Goal: Navigation & Orientation: Find specific page/section

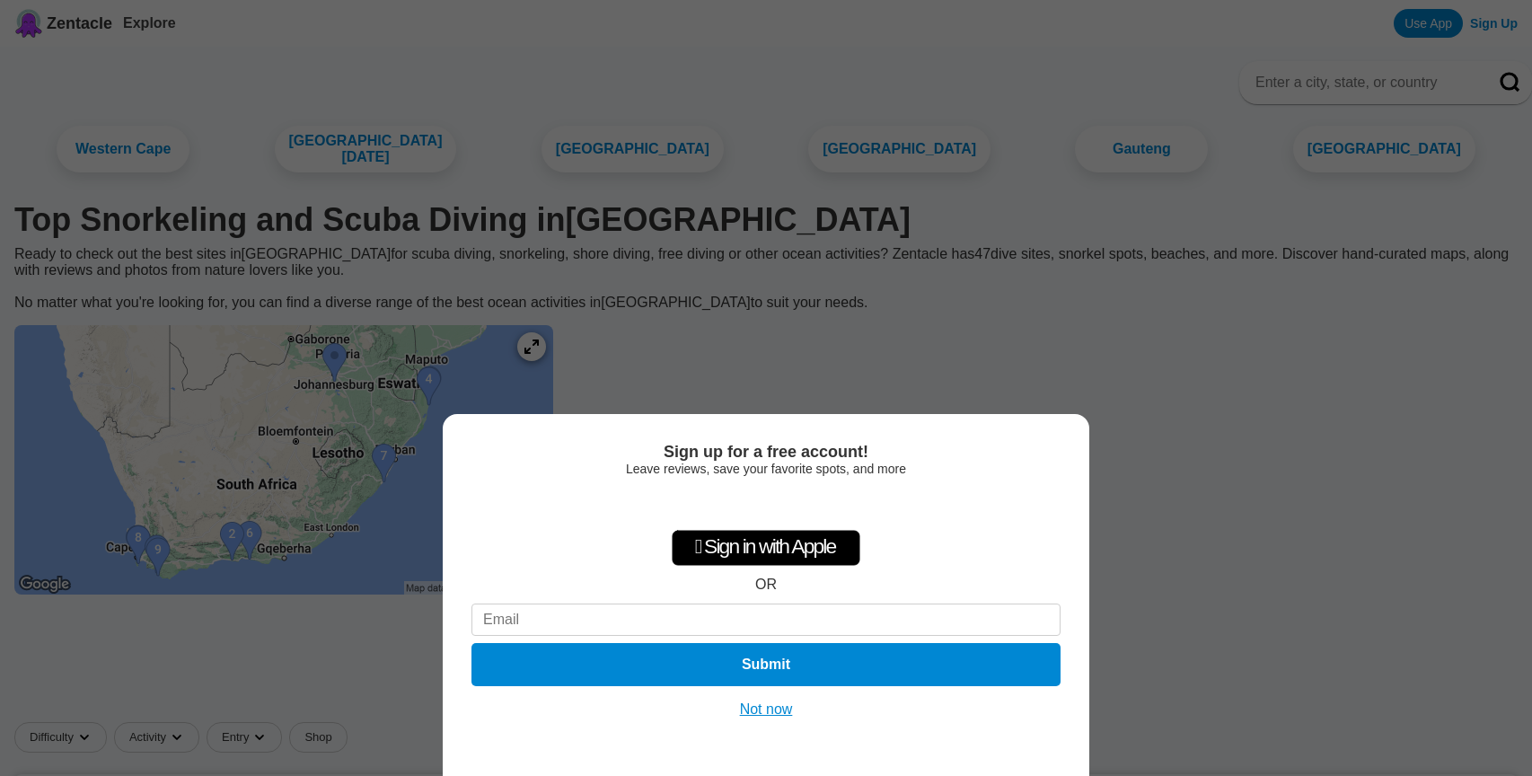
click at [582, 348] on div "Sign up for a free account! Leave reviews, save your favorite spots, and more …" at bounding box center [766, 388] width 1532 height 776
click at [753, 713] on button "Not now" at bounding box center [767, 710] width 64 height 18
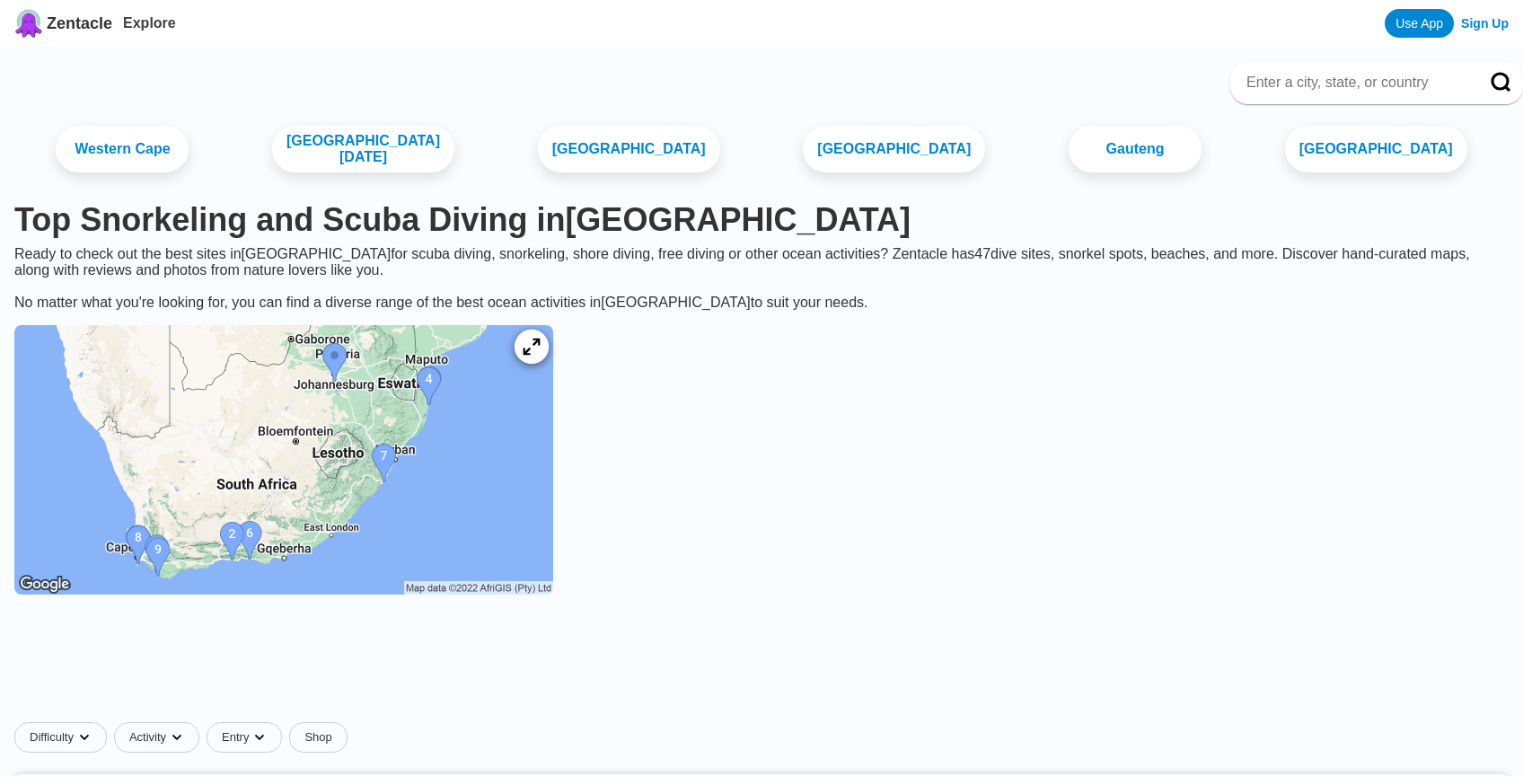
click at [540, 348] on icon at bounding box center [531, 347] width 17 height 17
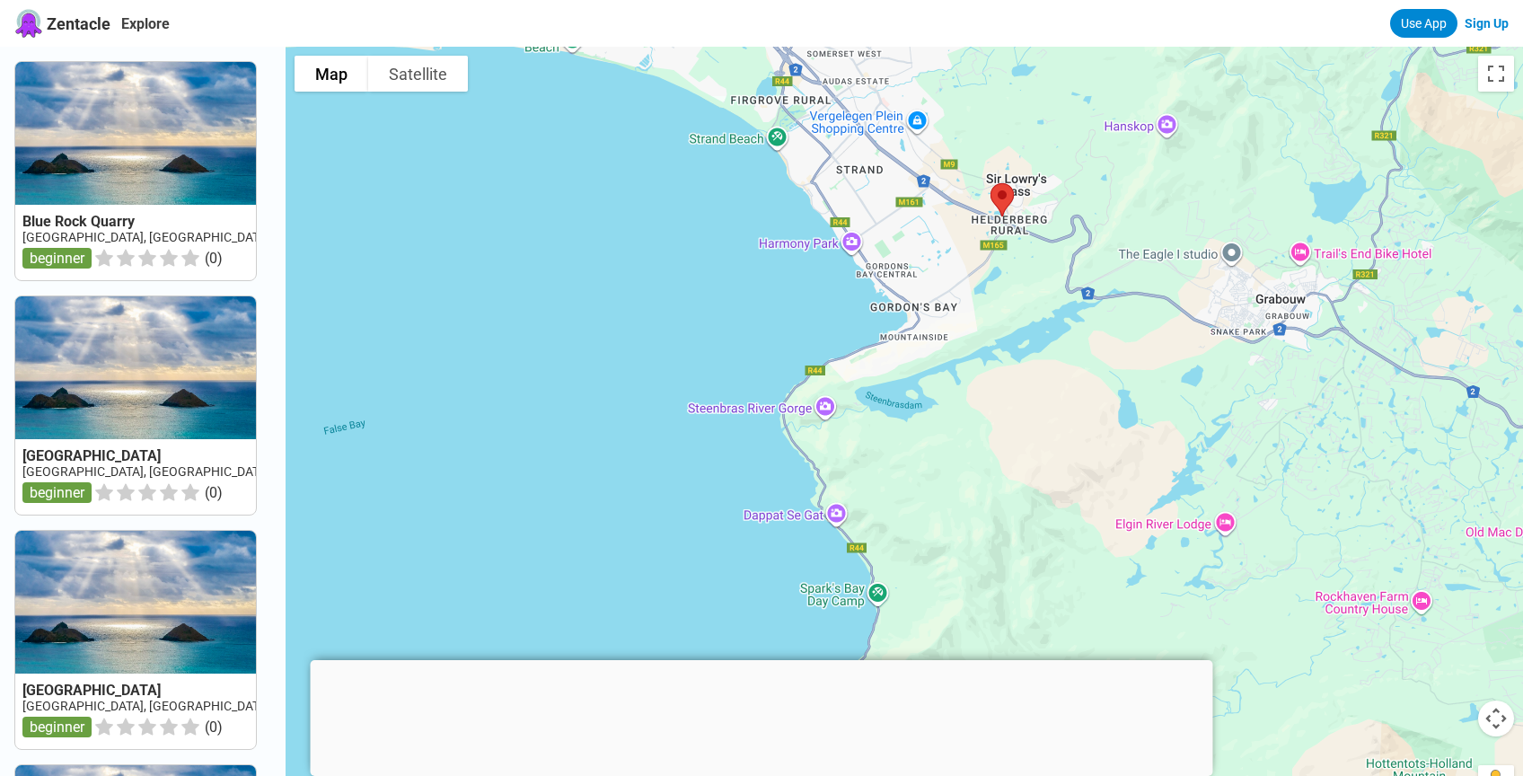
drag, startPoint x: 700, startPoint y: 248, endPoint x: 1221, endPoint y: 79, distance: 548.5
click at [1221, 79] on div at bounding box center [905, 435] width 1238 height 776
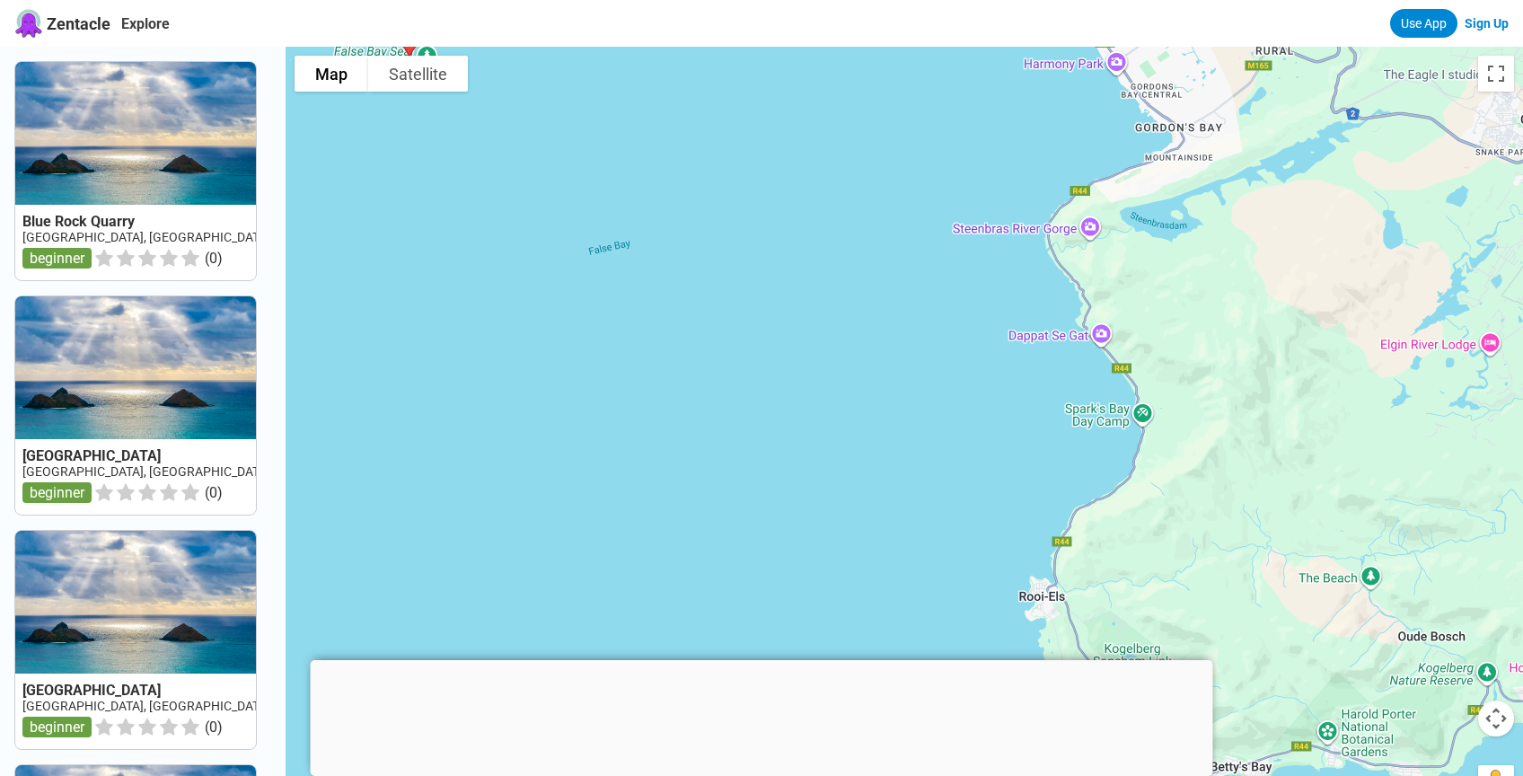
drag, startPoint x: 1019, startPoint y: 336, endPoint x: 1286, endPoint y: 154, distance: 322.6
click at [1286, 154] on div at bounding box center [905, 435] width 1238 height 776
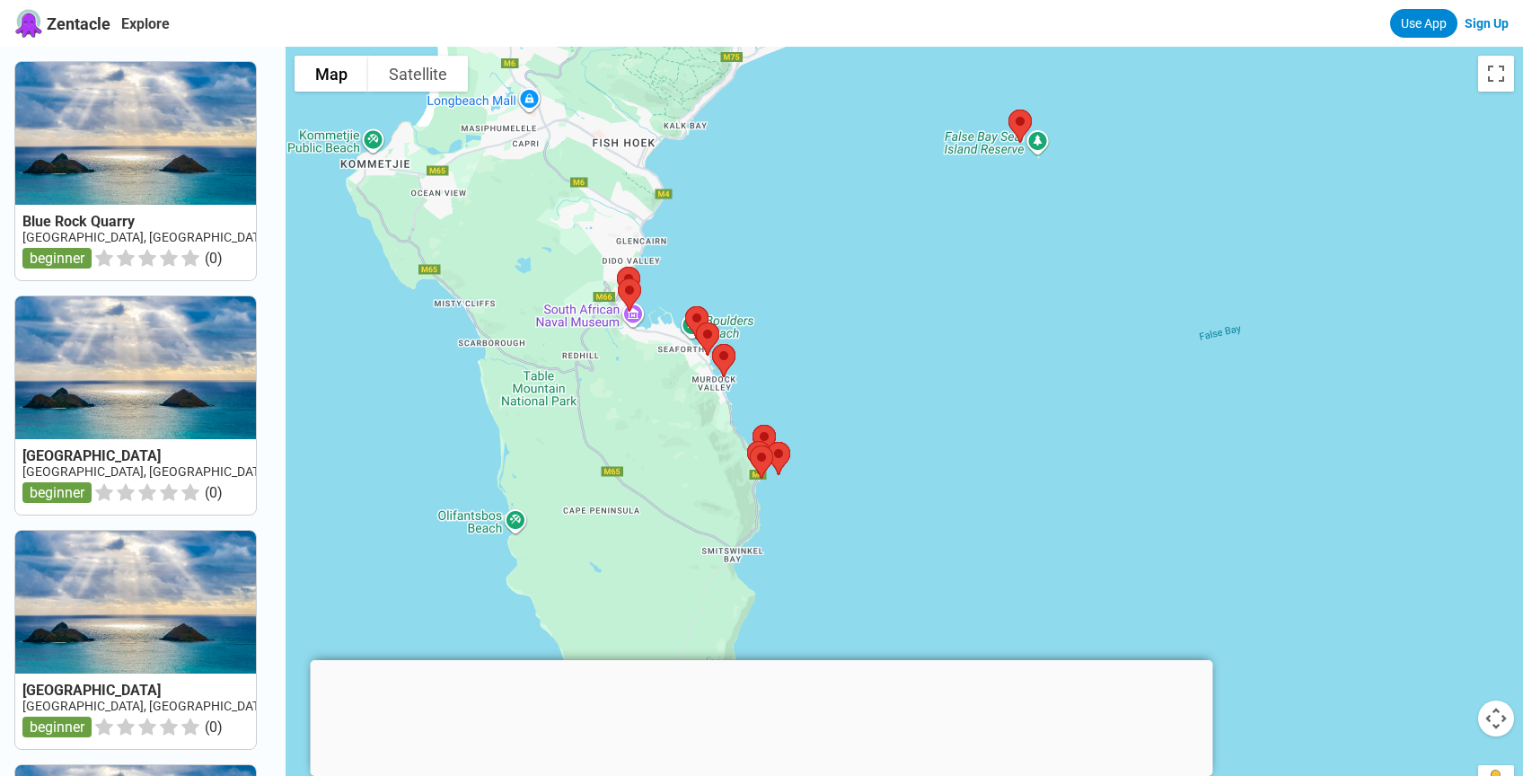
drag, startPoint x: 683, startPoint y: 161, endPoint x: 1256, endPoint y: 238, distance: 577.3
click at [1256, 238] on div at bounding box center [905, 435] width 1238 height 776
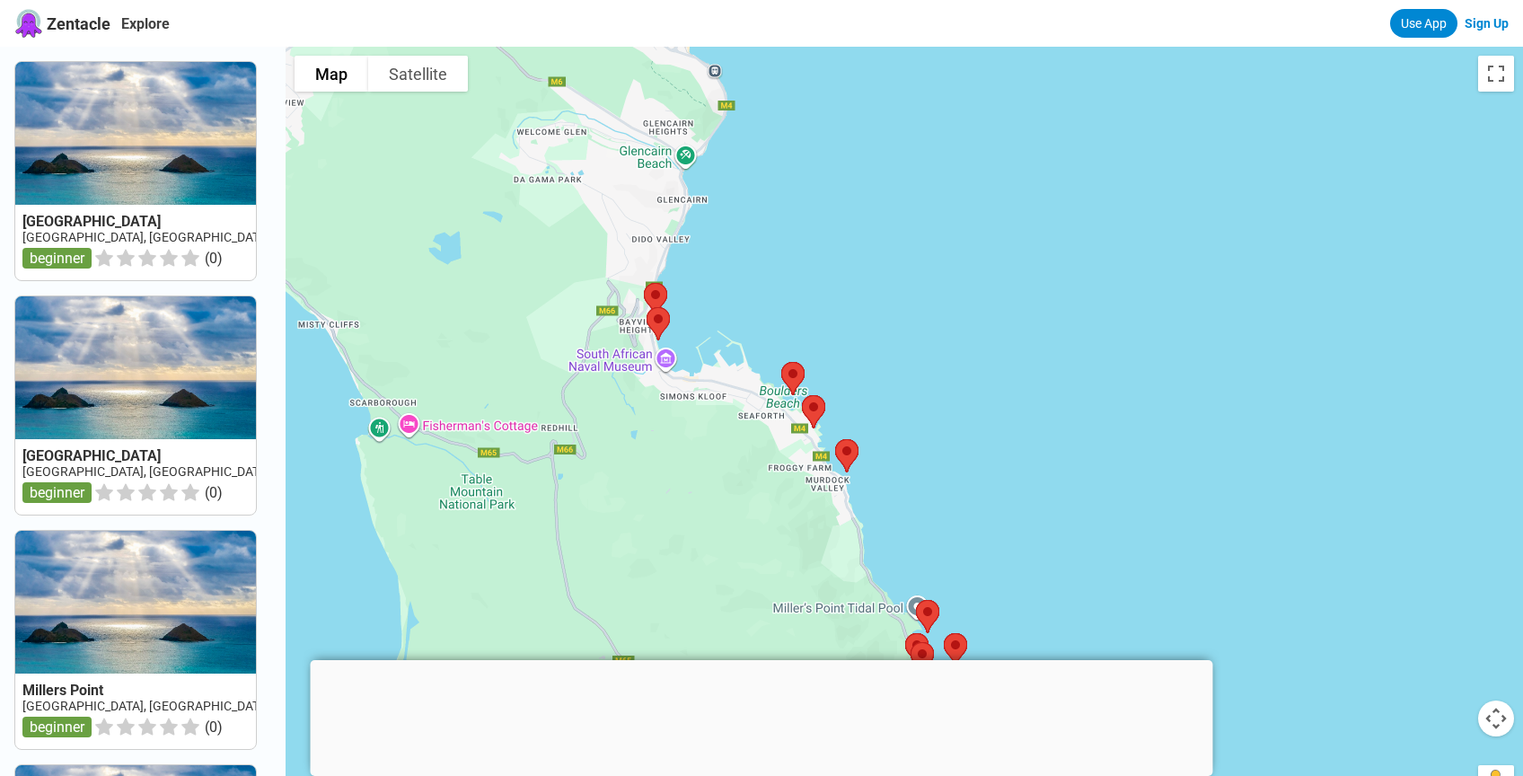
drag, startPoint x: 537, startPoint y: 336, endPoint x: 979, endPoint y: 260, distance: 448.3
click at [979, 260] on div at bounding box center [905, 435] width 1238 height 776
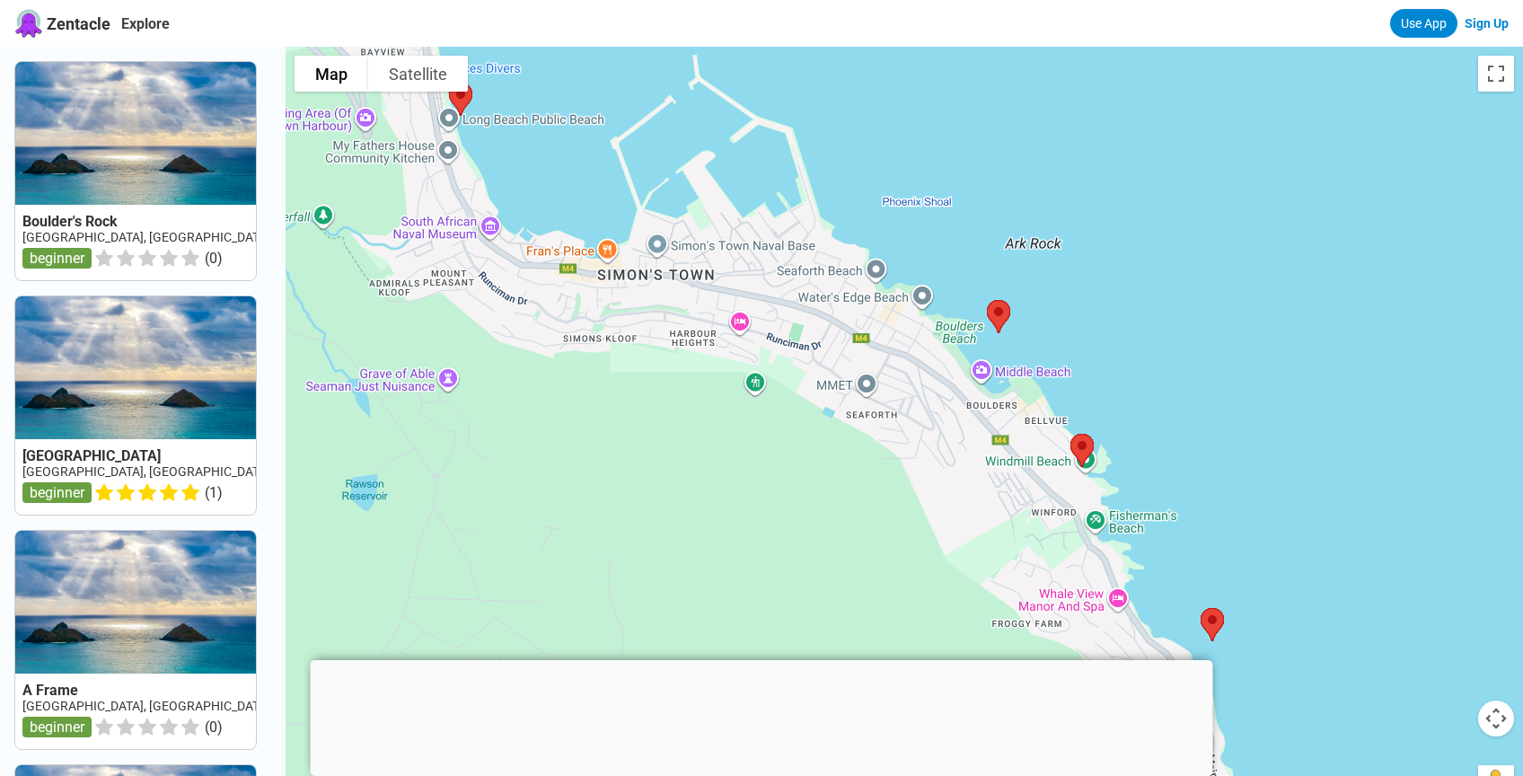
drag, startPoint x: 574, startPoint y: 408, endPoint x: 1325, endPoint y: -53, distance: 880.9
click at [1325, 0] on html "Zentacle Explore Use App Sign Up [GEOGRAPHIC_DATA] [GEOGRAPHIC_DATA], [GEOGRAPH…" at bounding box center [761, 743] width 1523 height 1487
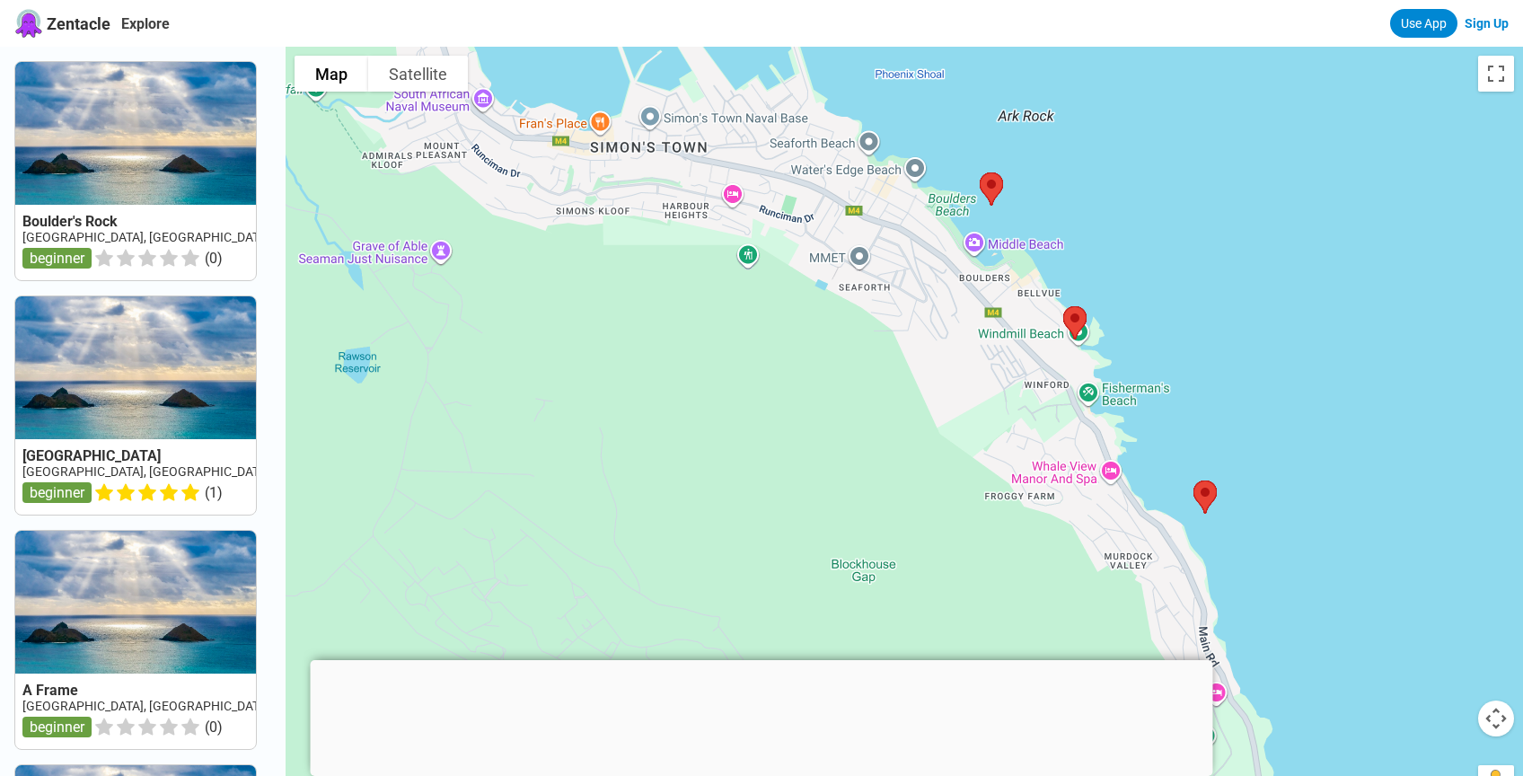
drag, startPoint x: 1207, startPoint y: 354, endPoint x: 1200, endPoint y: 225, distance: 129.5
click at [1200, 225] on div at bounding box center [905, 435] width 1238 height 776
